Goal: Information Seeking & Learning: Learn about a topic

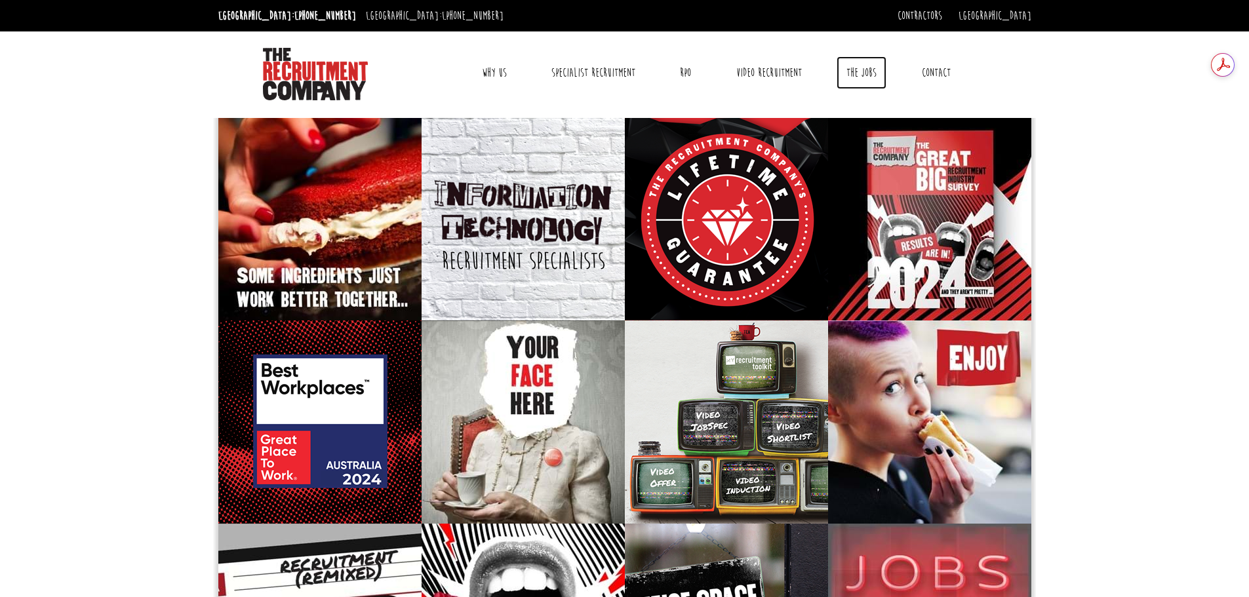
click at [870, 77] on link "The Jobs" at bounding box center [862, 72] width 50 height 33
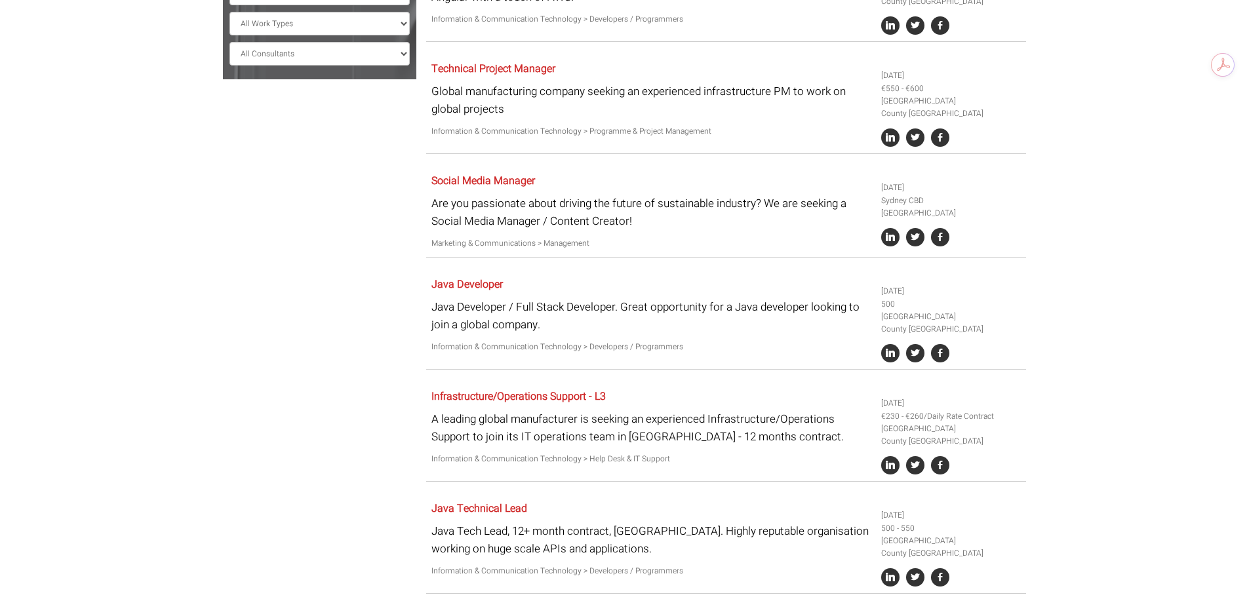
scroll to position [459, 0]
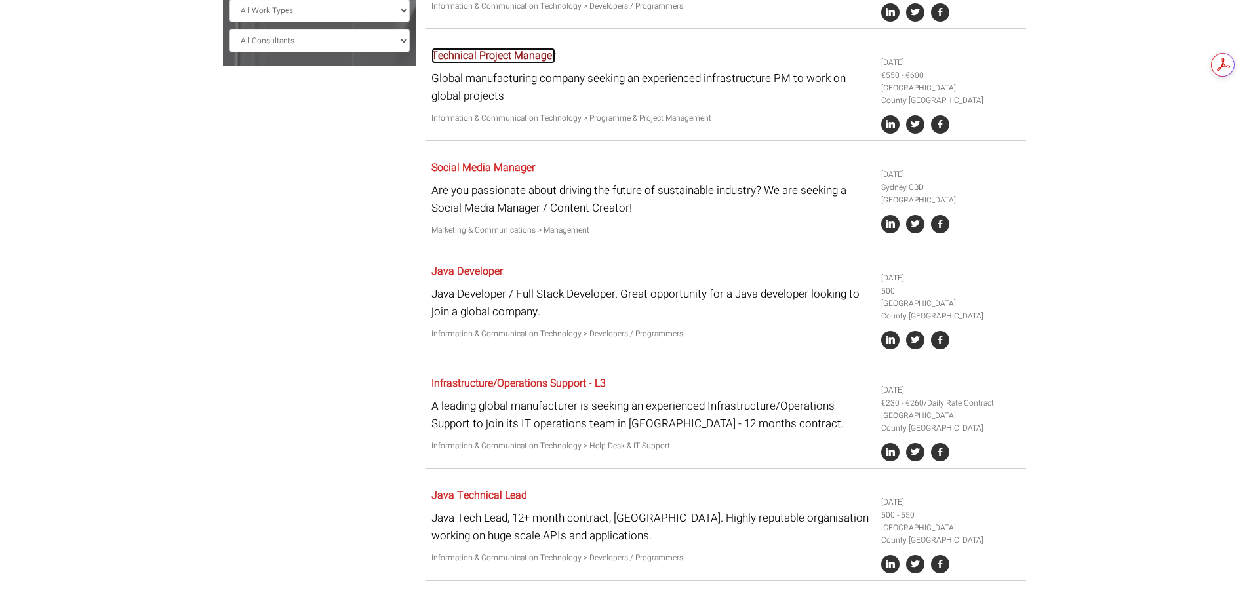
click at [505, 48] on link "Technical Project Manager" at bounding box center [494, 56] width 124 height 16
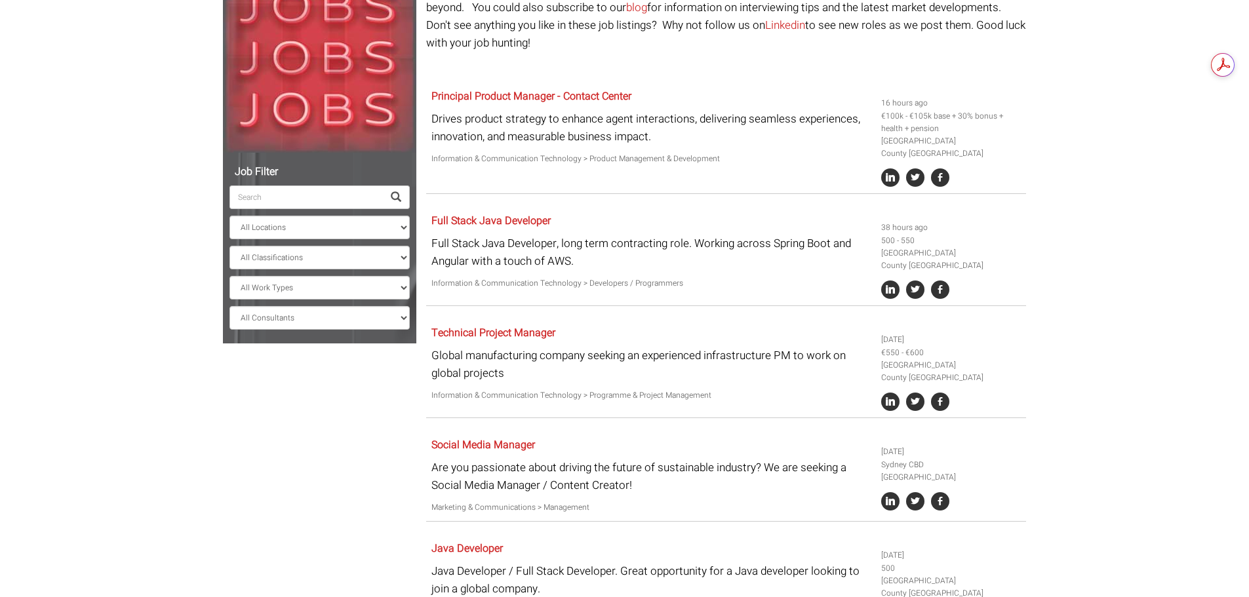
scroll to position [0, 0]
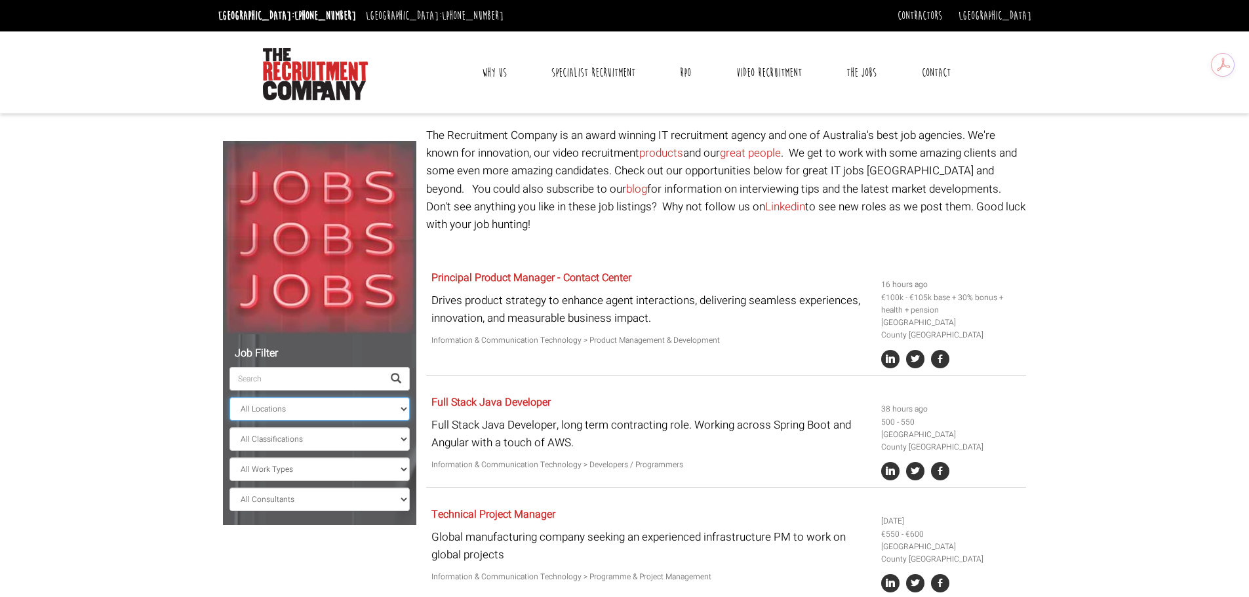
click at [323, 407] on select "All Locations Sydney Melbourne Ireland Sydney CBD Parramatta Circular Quay Nort…" at bounding box center [320, 409] width 180 height 24
select select "[GEOGRAPHIC_DATA]"
click at [230, 397] on select "All Locations Sydney Melbourne Ireland Sydney CBD Parramatta Circular Quay Nort…" at bounding box center [320, 409] width 180 height 24
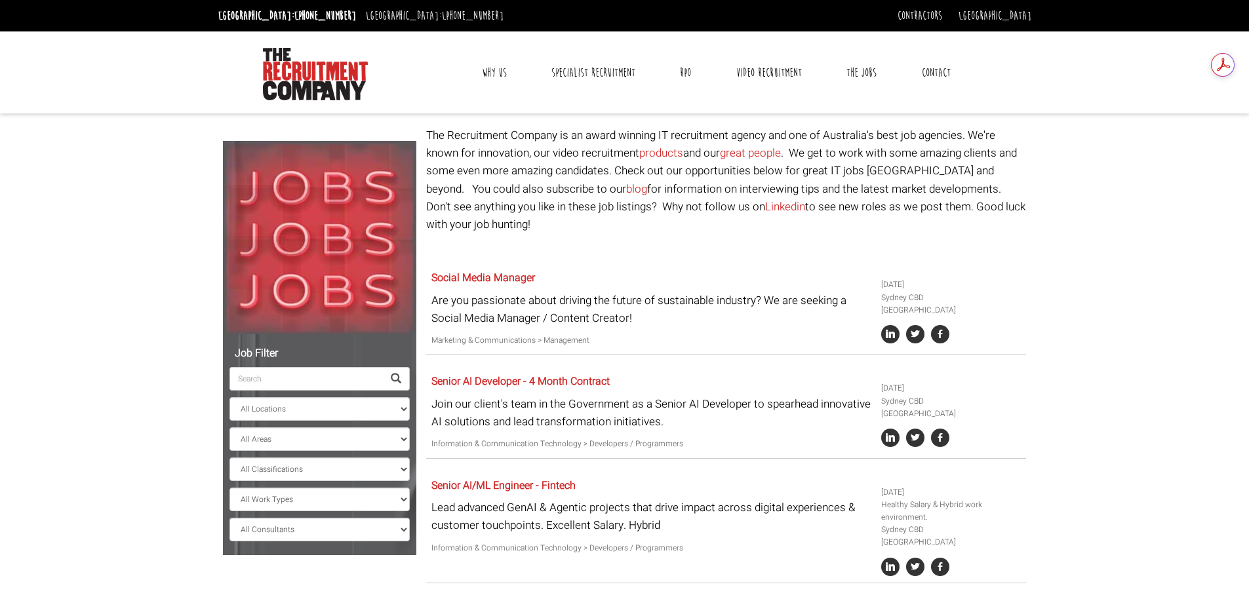
click at [1084, 412] on body "Sydney: +61 2 8346 6700 Dublin: +353 1 697 2548 Contractors Timesheets Why Cont…" at bounding box center [624, 392] width 1249 height 785
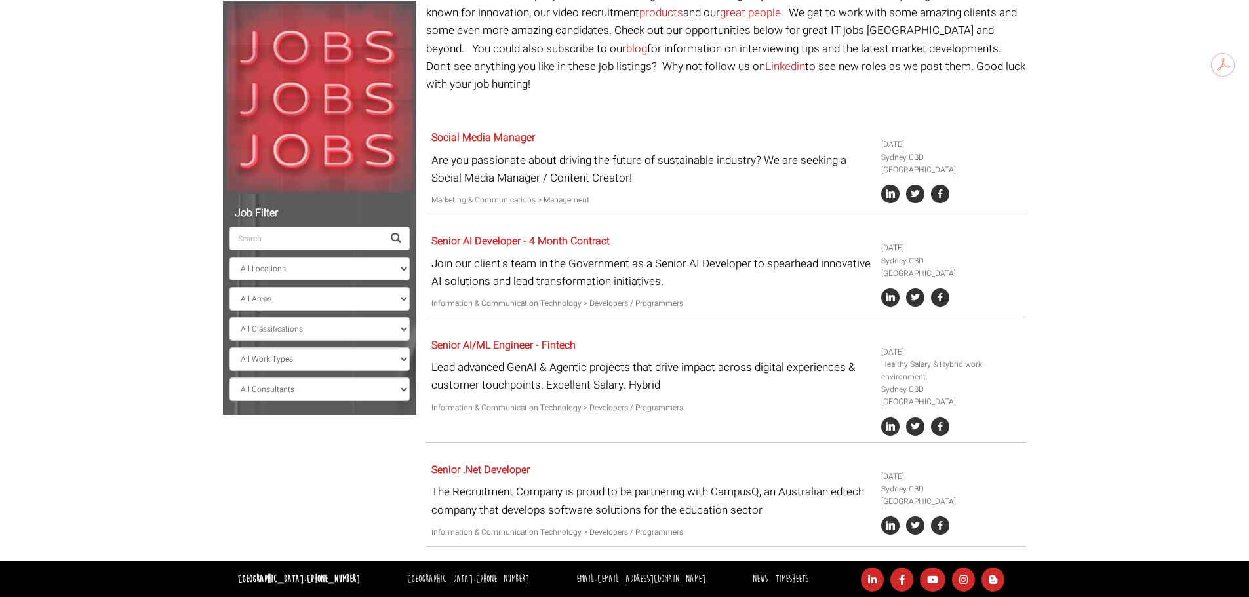
scroll to position [117, 0]
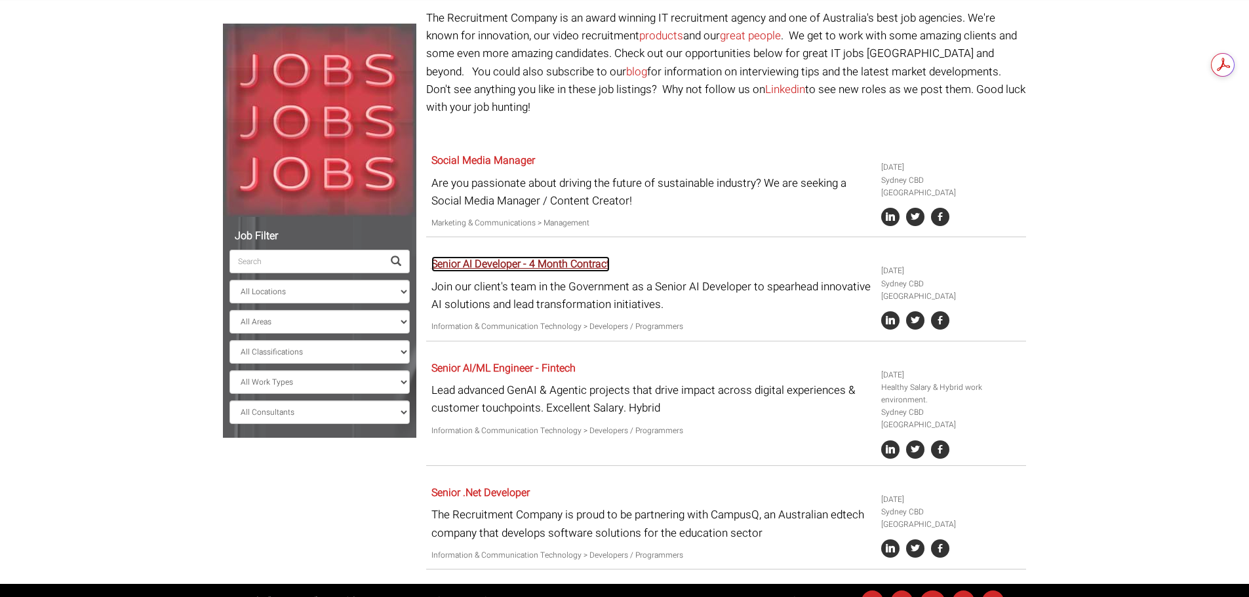
click at [580, 256] on link "Senior AI Developer - 4 Month Contract" at bounding box center [521, 264] width 178 height 16
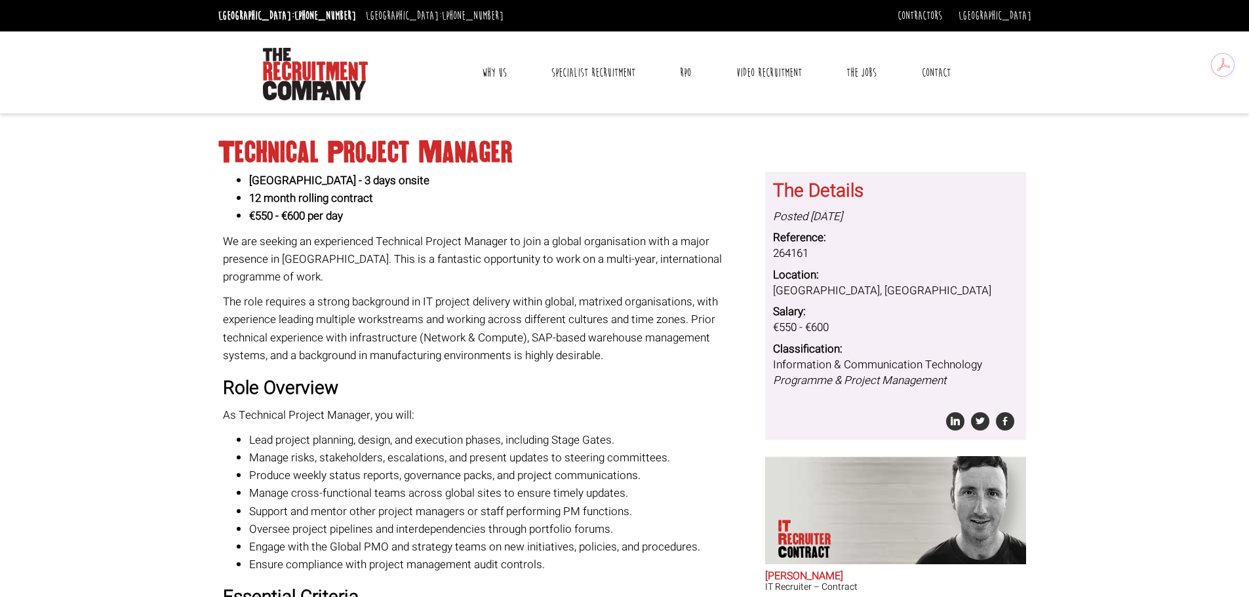
scroll to position [66, 0]
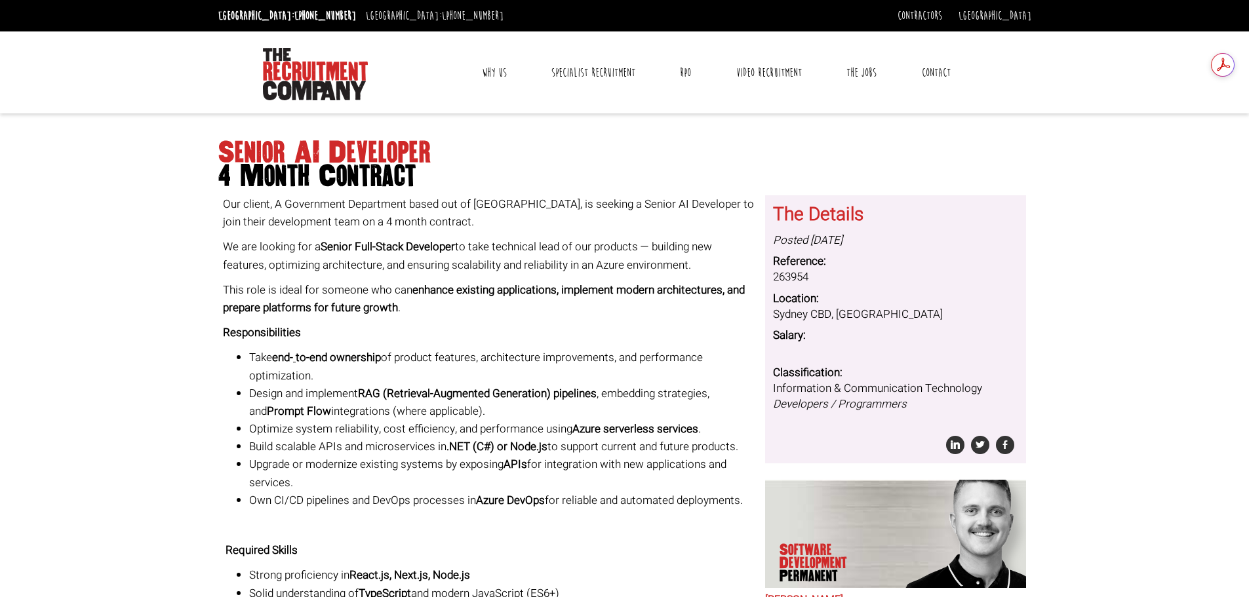
drag, startPoint x: 562, startPoint y: 288, endPoint x: 667, endPoint y: 316, distance: 108.7
click at [667, 316] on p "This role is ideal for someone who can enhance existing applications, implement…" at bounding box center [489, 298] width 533 height 35
click at [1101, 189] on body "Sydney: +61 2 8346 6700 Dublin: +353 1 697 2548 Contractors Timesheets Why Cont…" at bounding box center [624, 595] width 1249 height 1190
click at [62, 405] on body "Sydney: +61 2 8346 6700 Dublin: +353 1 697 2548 Contractors Timesheets Why Cont…" at bounding box center [624, 595] width 1249 height 1190
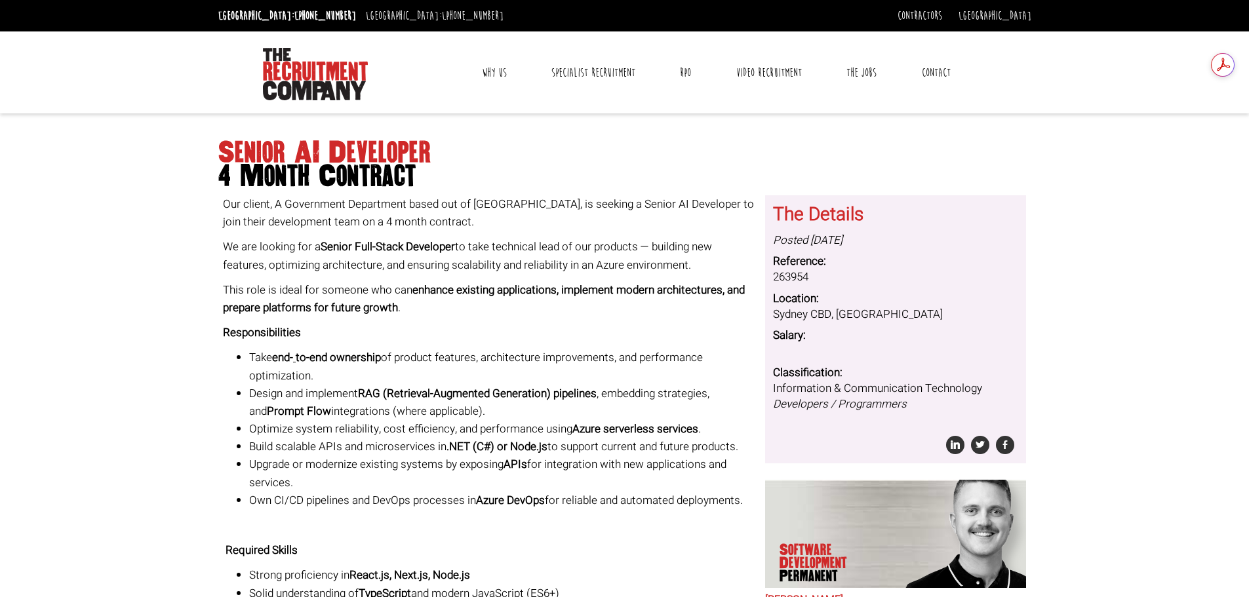
click at [1098, 283] on body "Sydney: +61 2 8346 6700 Dublin: +353 1 697 2548 Contractors Timesheets Why Cont…" at bounding box center [624, 595] width 1249 height 1190
drag, startPoint x: 390, startPoint y: 393, endPoint x: 598, endPoint y: 393, distance: 208.5
click at [597, 393] on strong "RAG (Retrieval-Augmented Generation) pipelines" at bounding box center [477, 394] width 239 height 16
copy strong "Retrieval-Augmented Generation) pipelines"
click at [584, 341] on p "Responsibilities" at bounding box center [489, 333] width 533 height 18
